Goal: Transaction & Acquisition: Download file/media

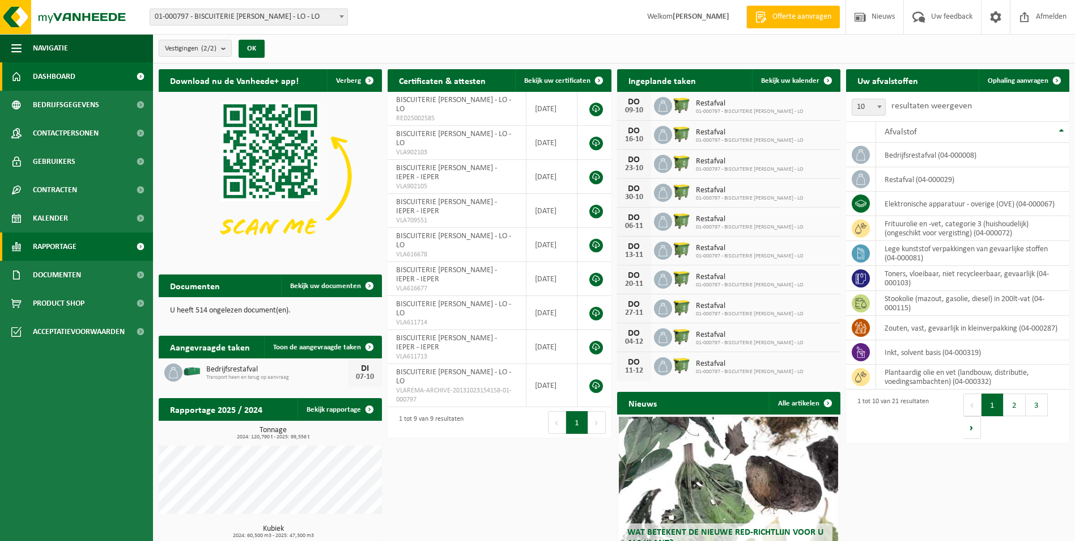
click at [52, 243] on span "Rapportage" at bounding box center [55, 246] width 44 height 28
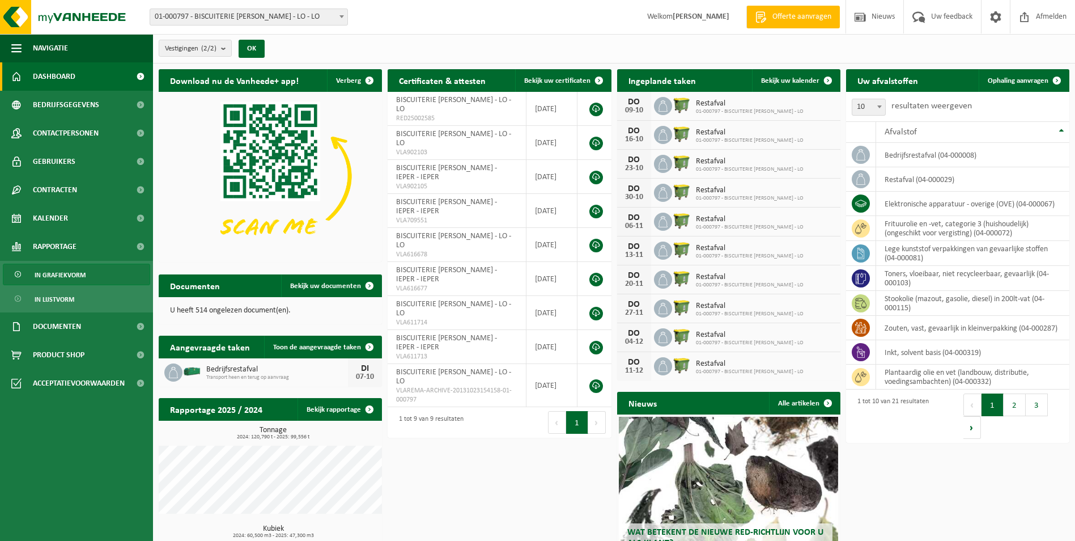
click at [58, 273] on span "In grafiekvorm" at bounding box center [60, 275] width 51 height 22
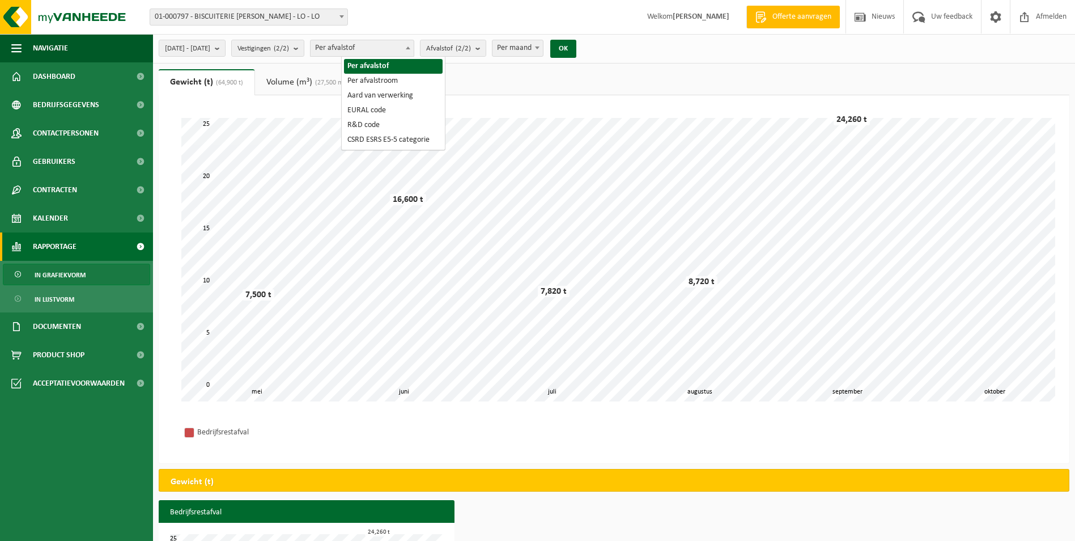
click at [414, 50] on span "Per afvalstof" at bounding box center [362, 48] width 103 height 16
click at [471, 47] on count "(2/2)" at bounding box center [463, 48] width 15 height 7
click at [303, 82] on link "Volume (m³) (27,500 m³)" at bounding box center [307, 82] width 104 height 26
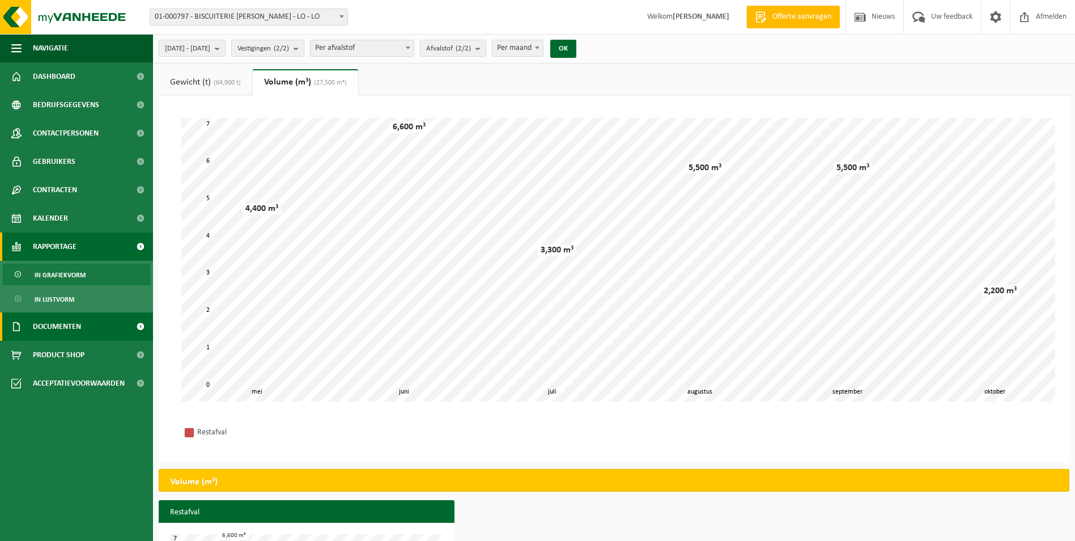
click at [66, 324] on span "Documenten" at bounding box center [57, 326] width 48 height 28
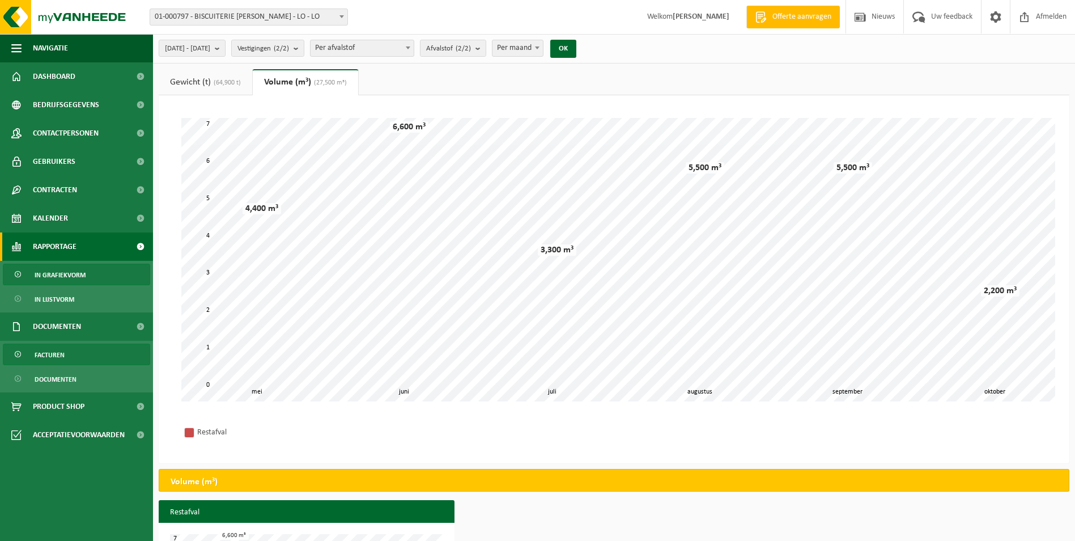
click at [56, 359] on span "Facturen" at bounding box center [50, 355] width 30 height 22
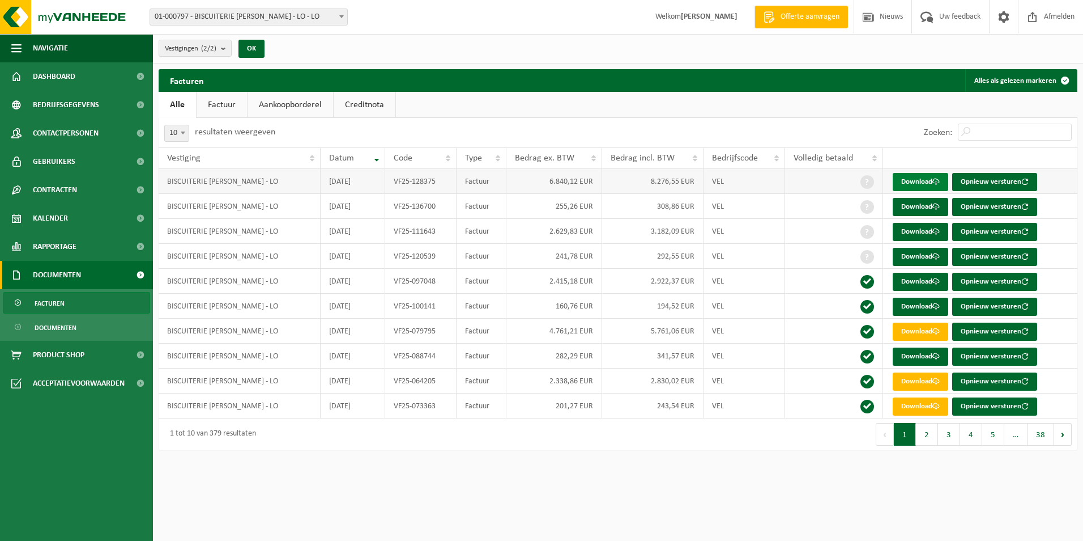
click at [916, 182] on link "Download" at bounding box center [921, 182] width 56 height 18
click at [579, 232] on td "2.629,83 EUR" at bounding box center [555, 231] width 96 height 25
click at [923, 231] on link "Download" at bounding box center [921, 232] width 56 height 18
click at [916, 228] on link "Download" at bounding box center [921, 232] width 56 height 18
click at [567, 278] on td "2.415,18 EUR" at bounding box center [555, 281] width 96 height 25
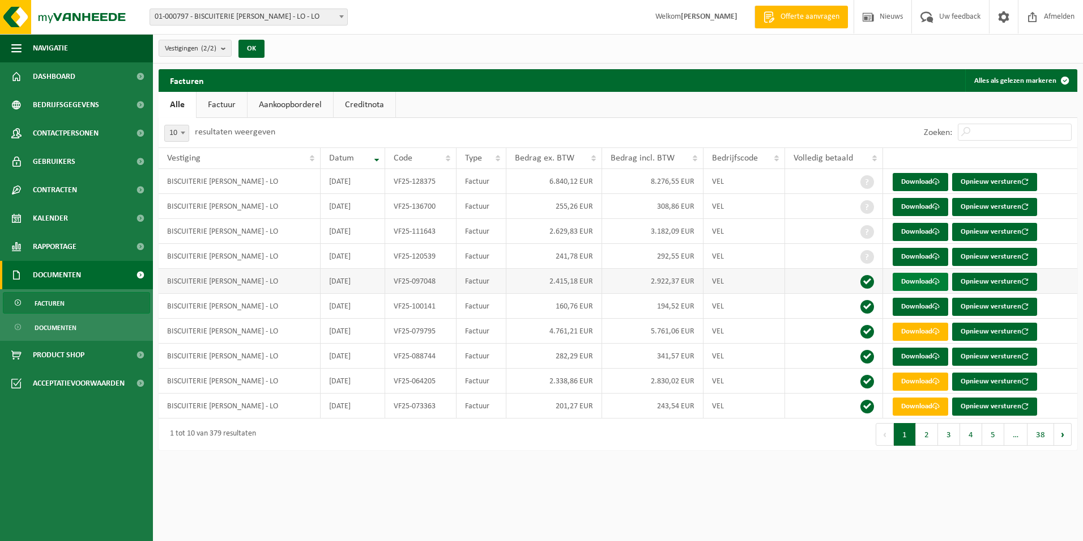
click at [910, 280] on link "Download" at bounding box center [921, 282] width 56 height 18
